Goal: Task Accomplishment & Management: Manage account settings

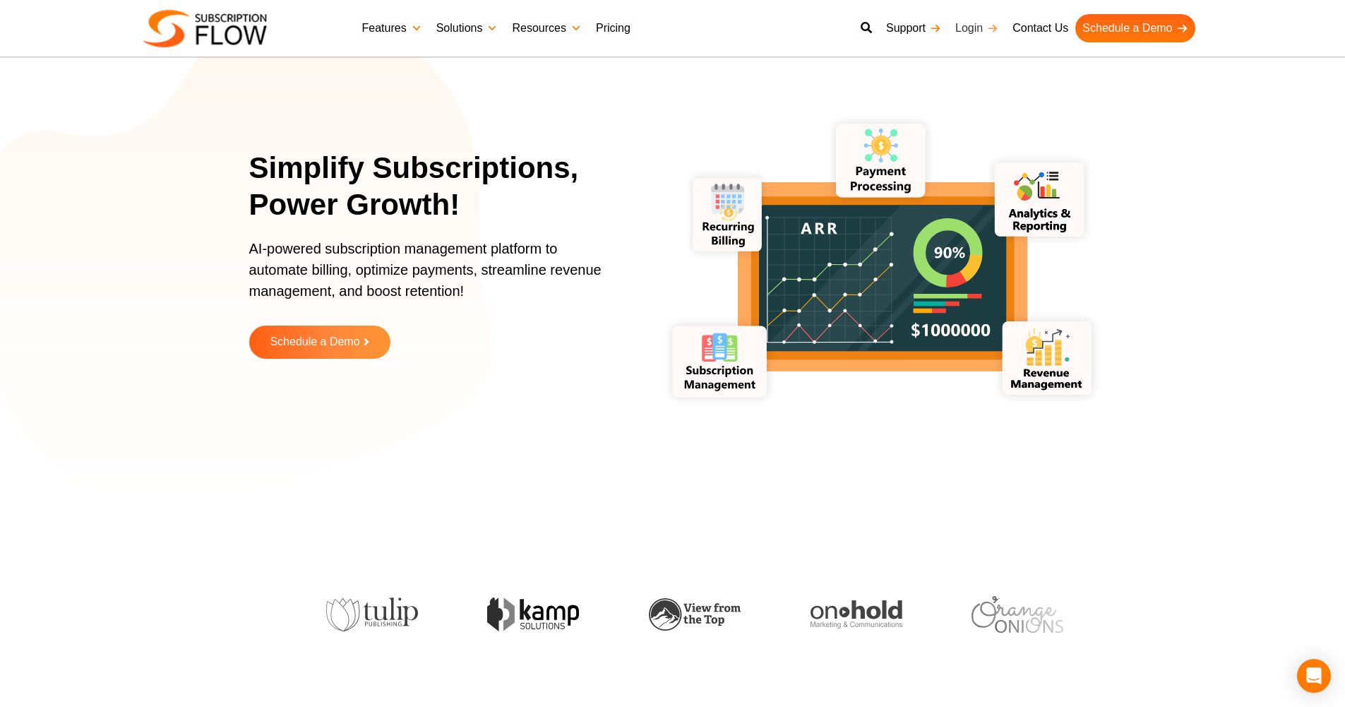
click at [981, 23] on link "Login" at bounding box center [977, 28] width 57 height 28
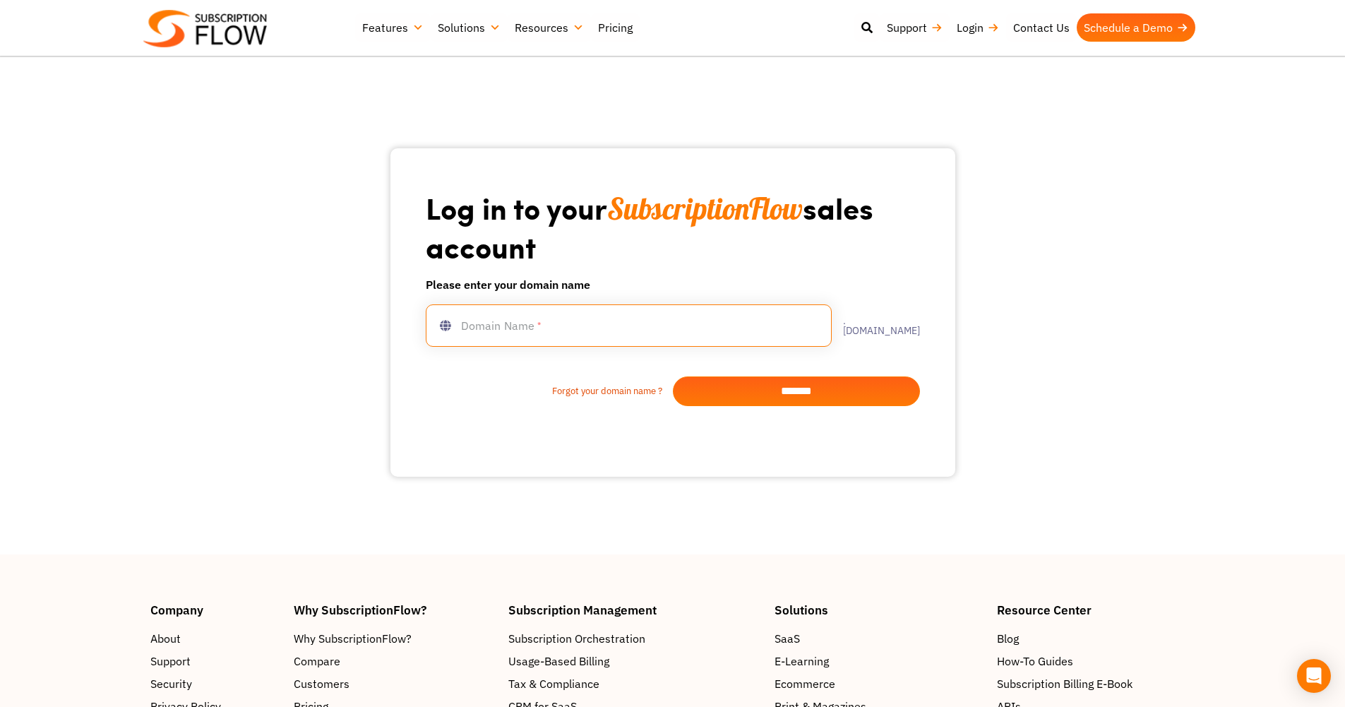
click at [474, 328] on input "text" at bounding box center [629, 325] width 406 height 42
type input "*******"
click at [802, 393] on input "*******" at bounding box center [796, 391] width 247 height 30
